Goal: Information Seeking & Learning: Learn about a topic

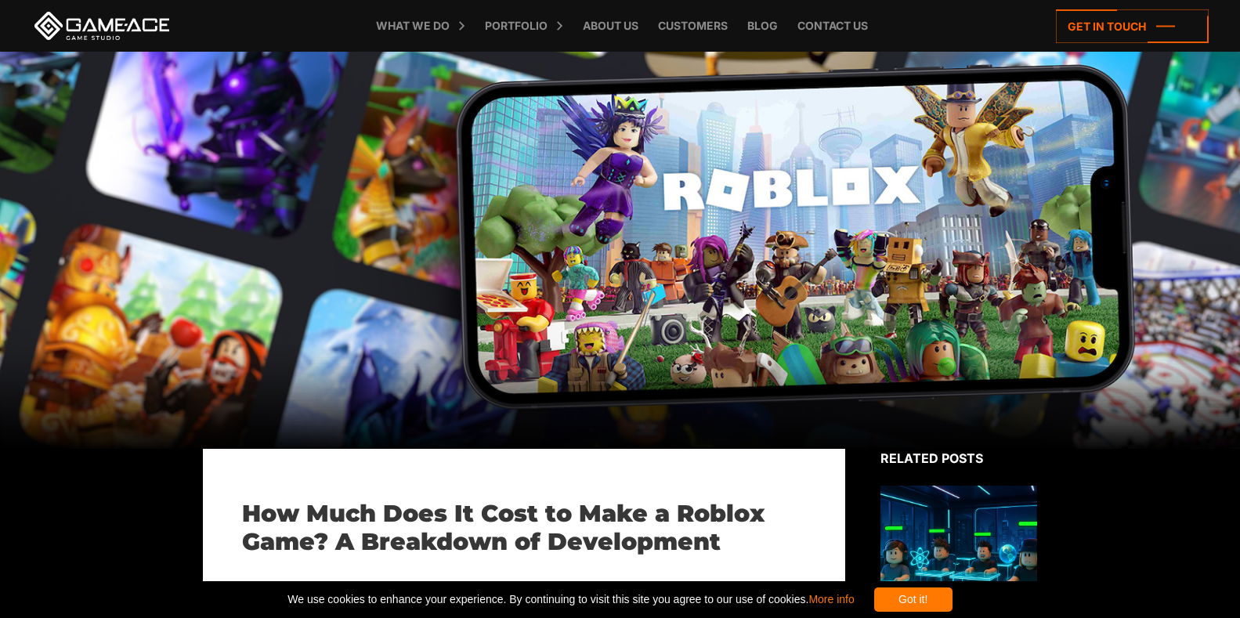
scroll to position [157, 0]
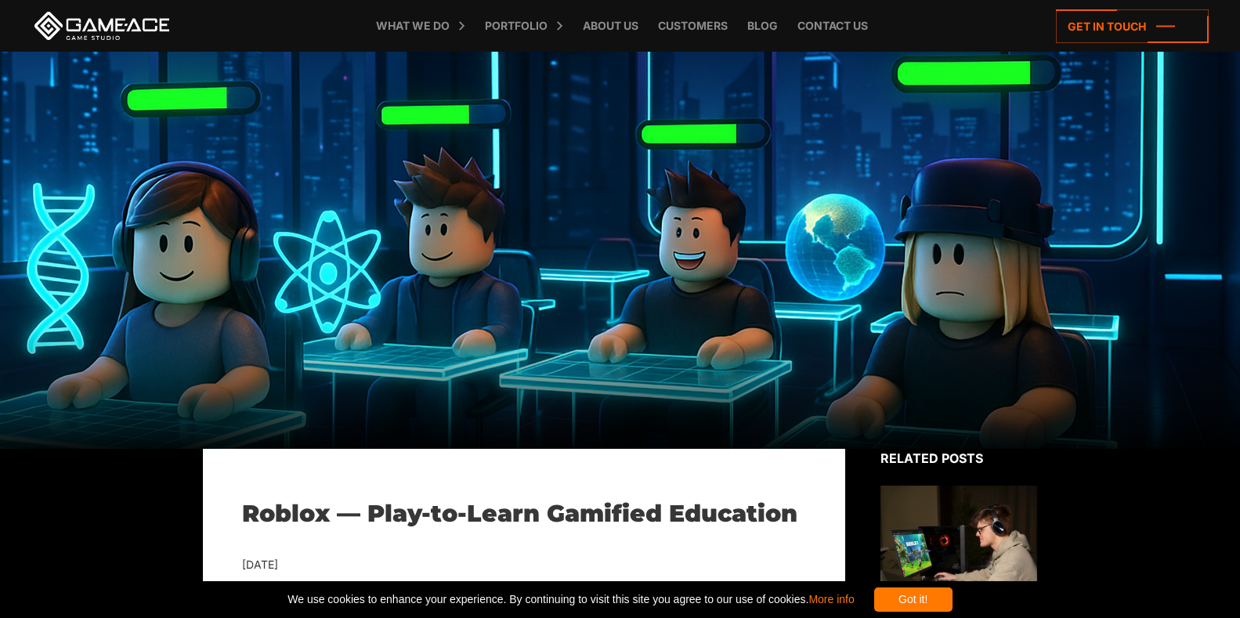
click at [354, 511] on h1 "Roblox — Play-to-Learn Gamified Education" at bounding box center [524, 514] width 564 height 28
click at [353, 512] on h1 "Roblox — Play-to-Learn Gamified Education" at bounding box center [524, 514] width 564 height 28
drag, startPoint x: 335, startPoint y: 523, endPoint x: 307, endPoint y: 555, distance: 42.8
